Goal: Check status: Check status

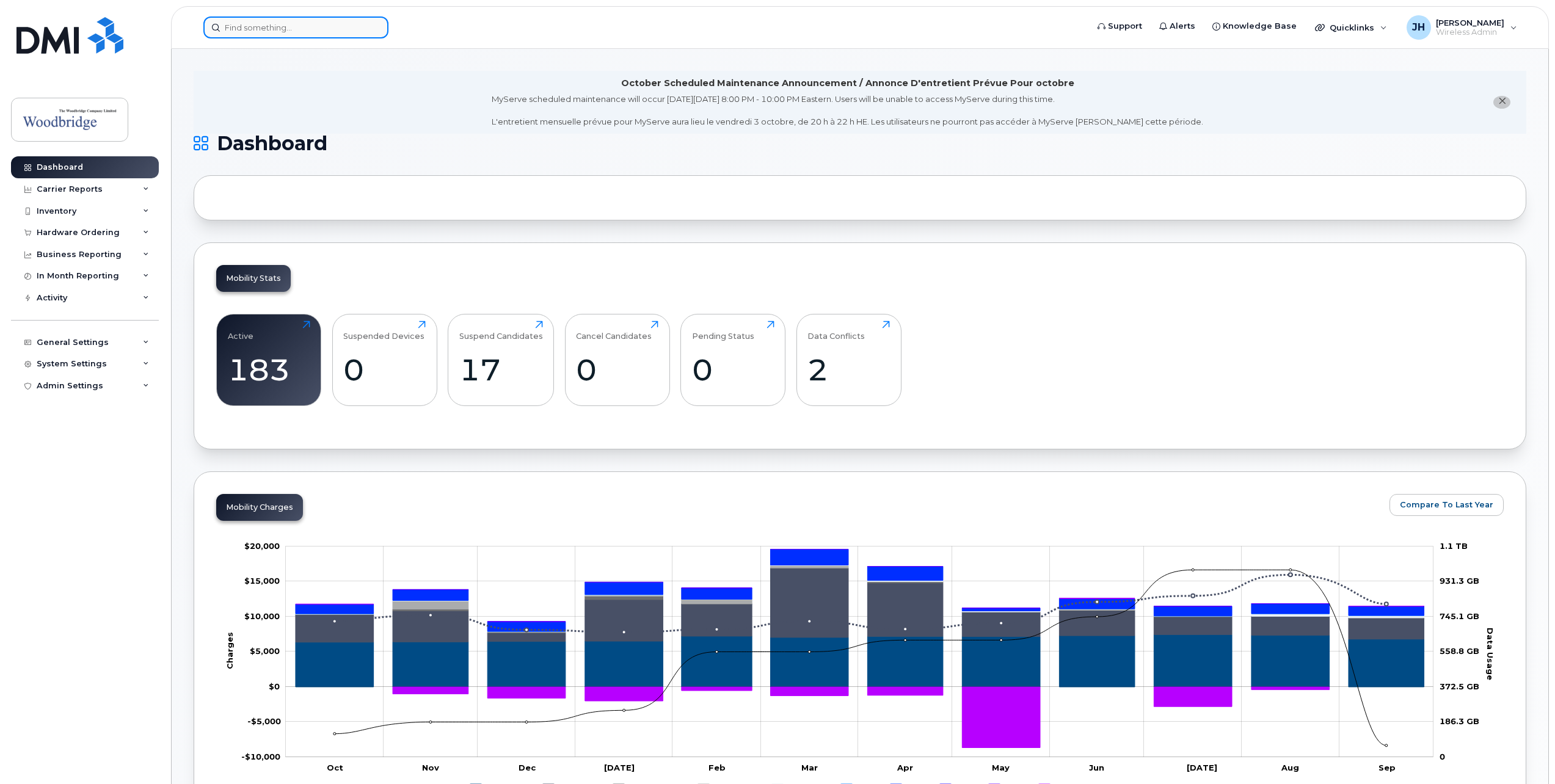
click at [311, 30] on input at bounding box center [296, 27] width 185 height 22
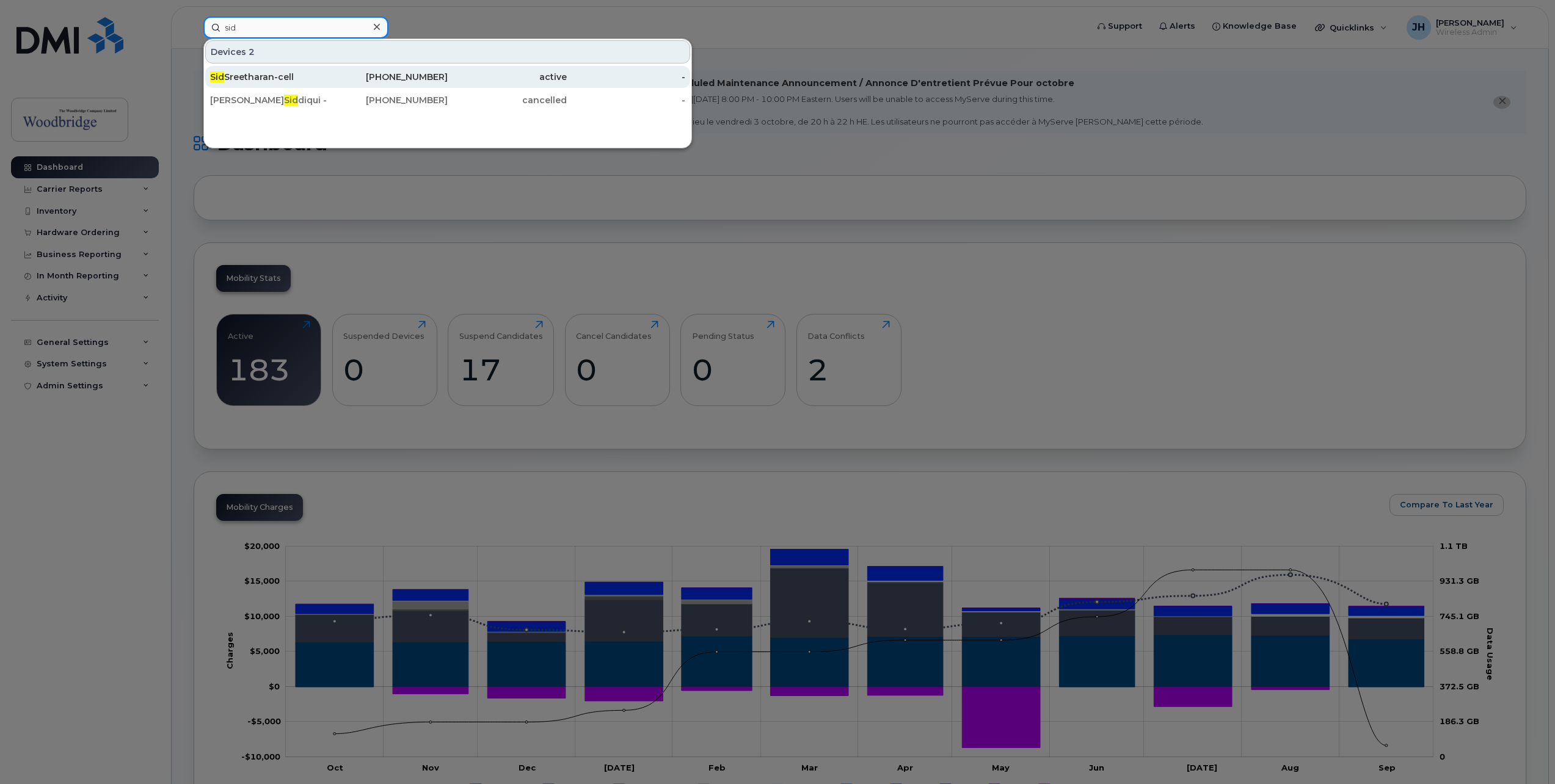
type input "sid"
click at [253, 74] on div "Sid Sreetharan-cell" at bounding box center [269, 77] width 119 height 12
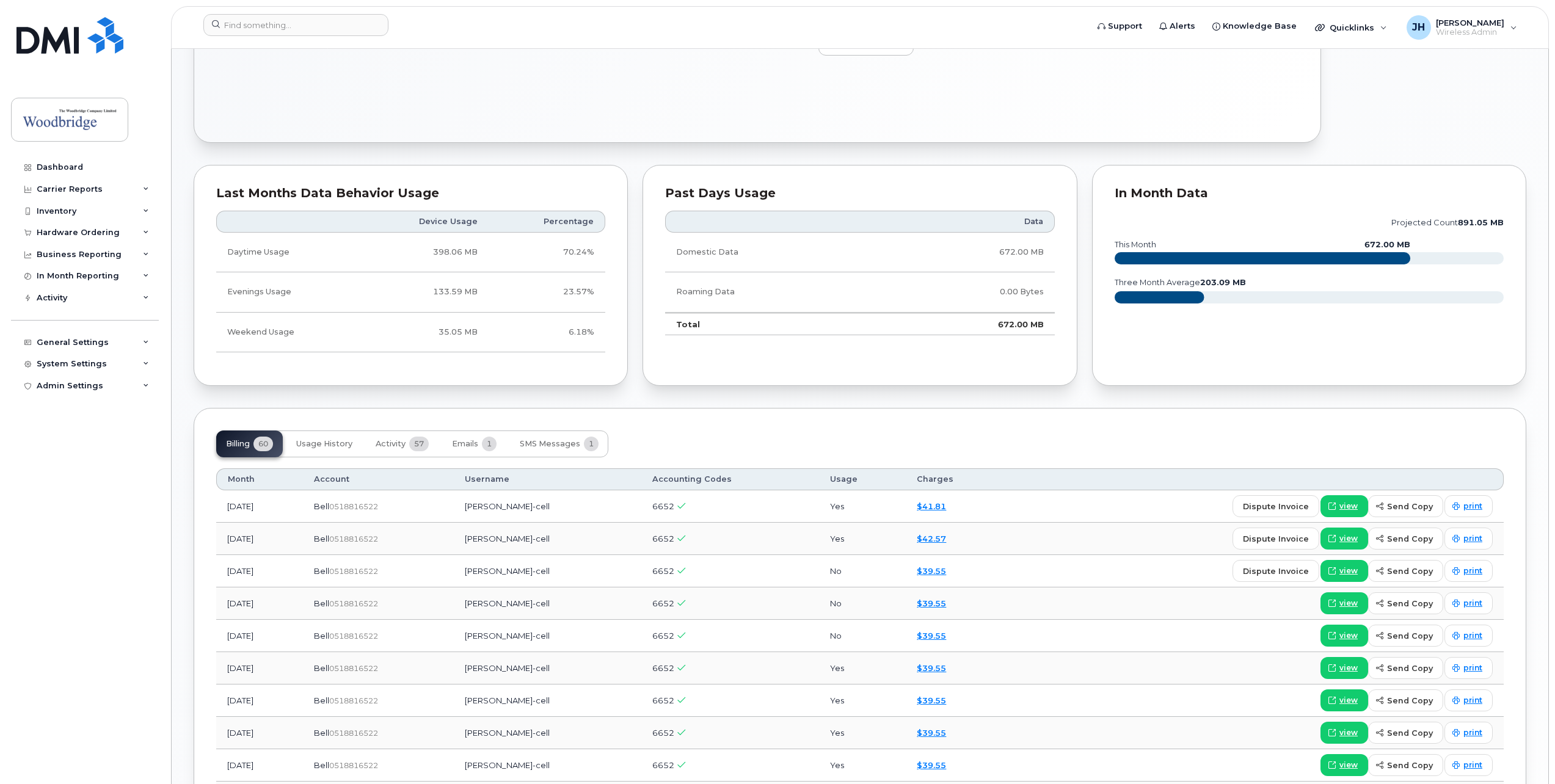
scroll to position [610, 0]
